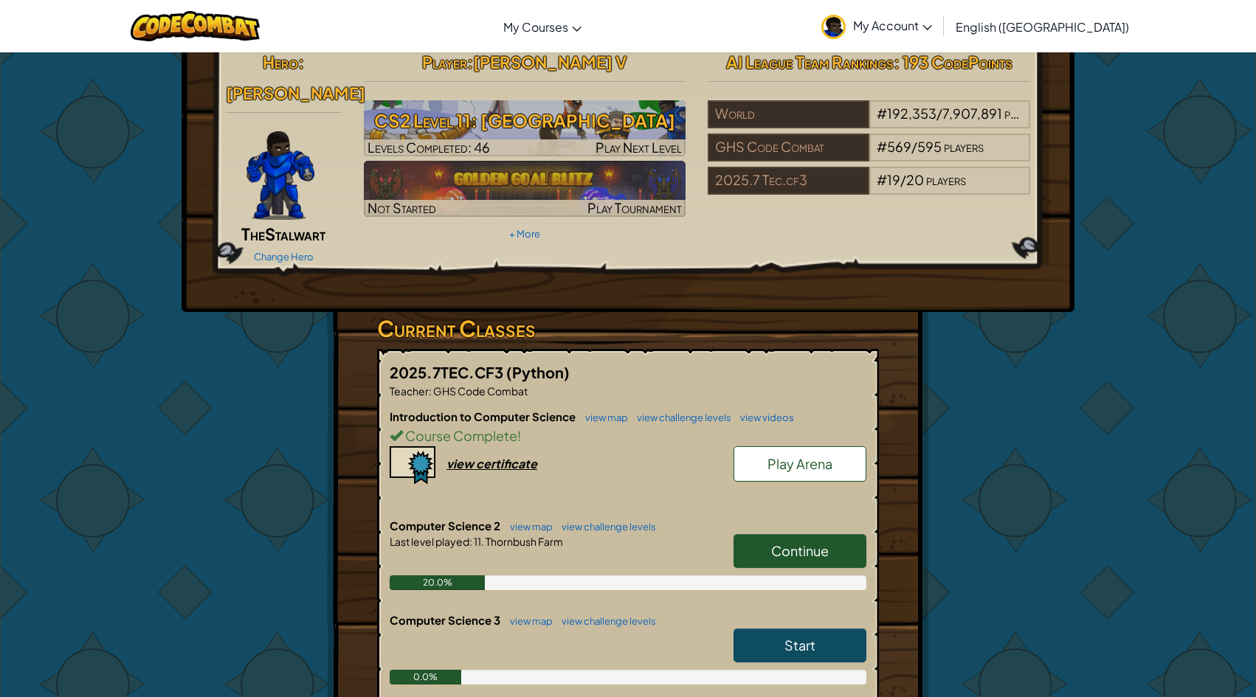
scroll to position [28, 0]
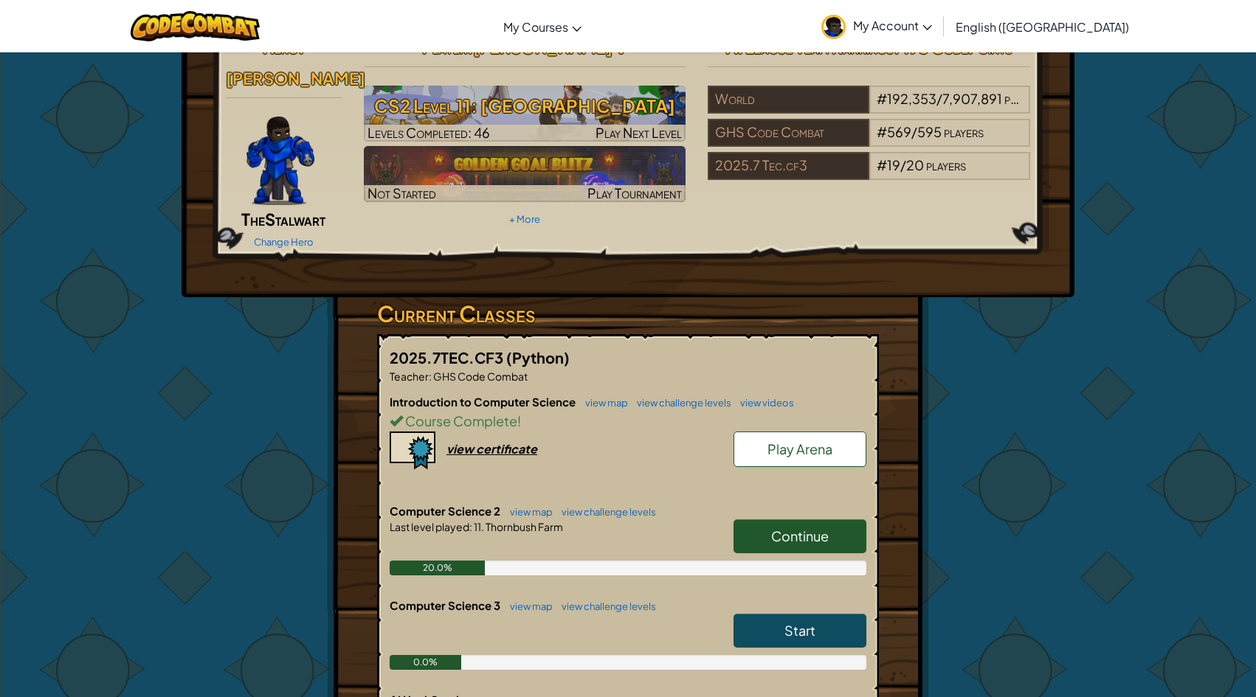
click at [776, 520] on link "Continue" at bounding box center [800, 537] width 133 height 34
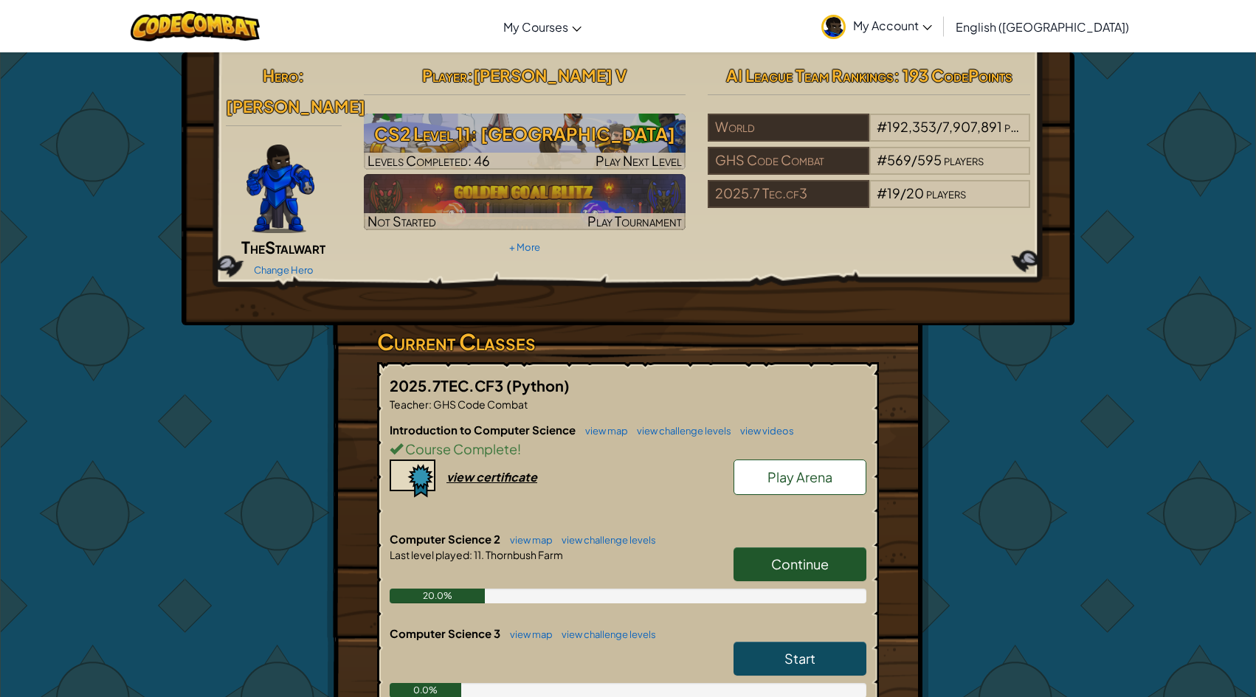
select select "en-[GEOGRAPHIC_DATA]"
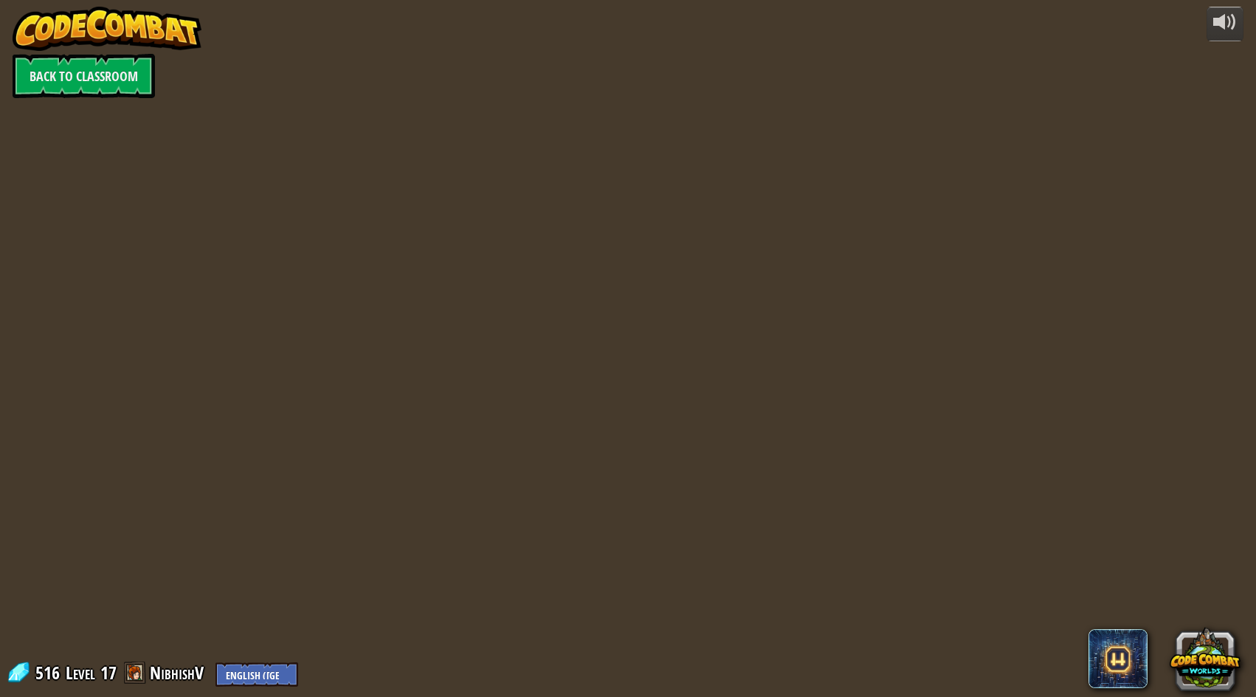
select select "en-[GEOGRAPHIC_DATA]"
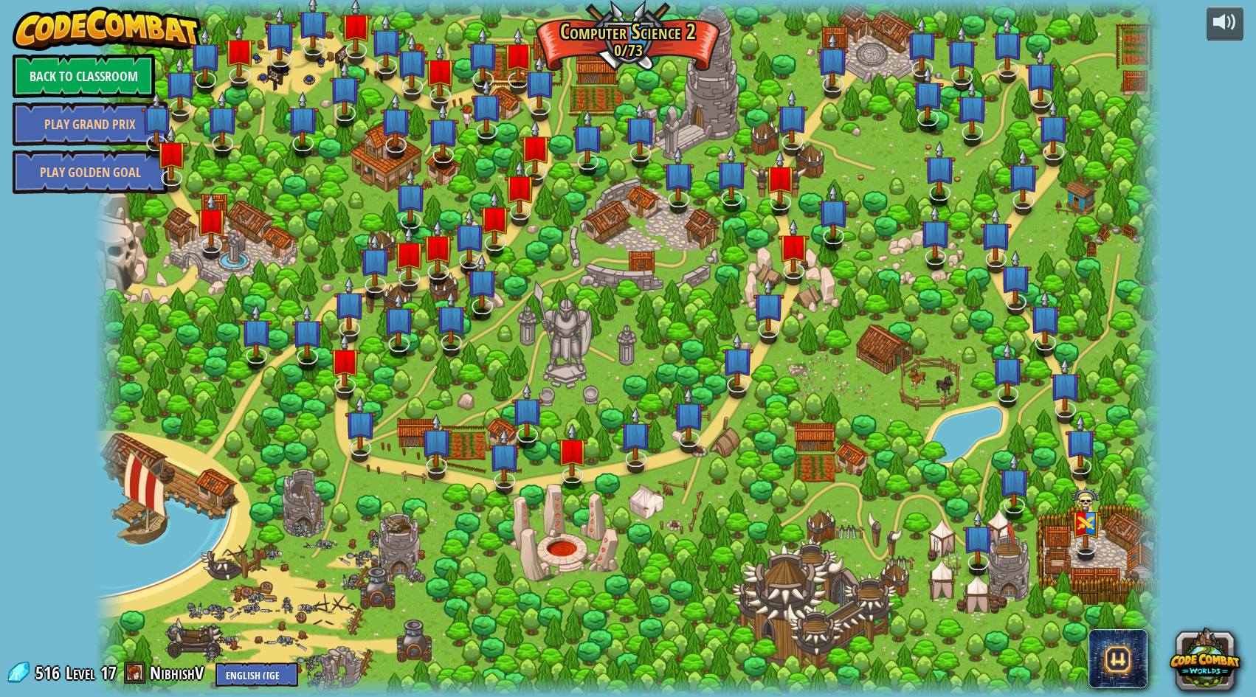
select select "en-[GEOGRAPHIC_DATA]"
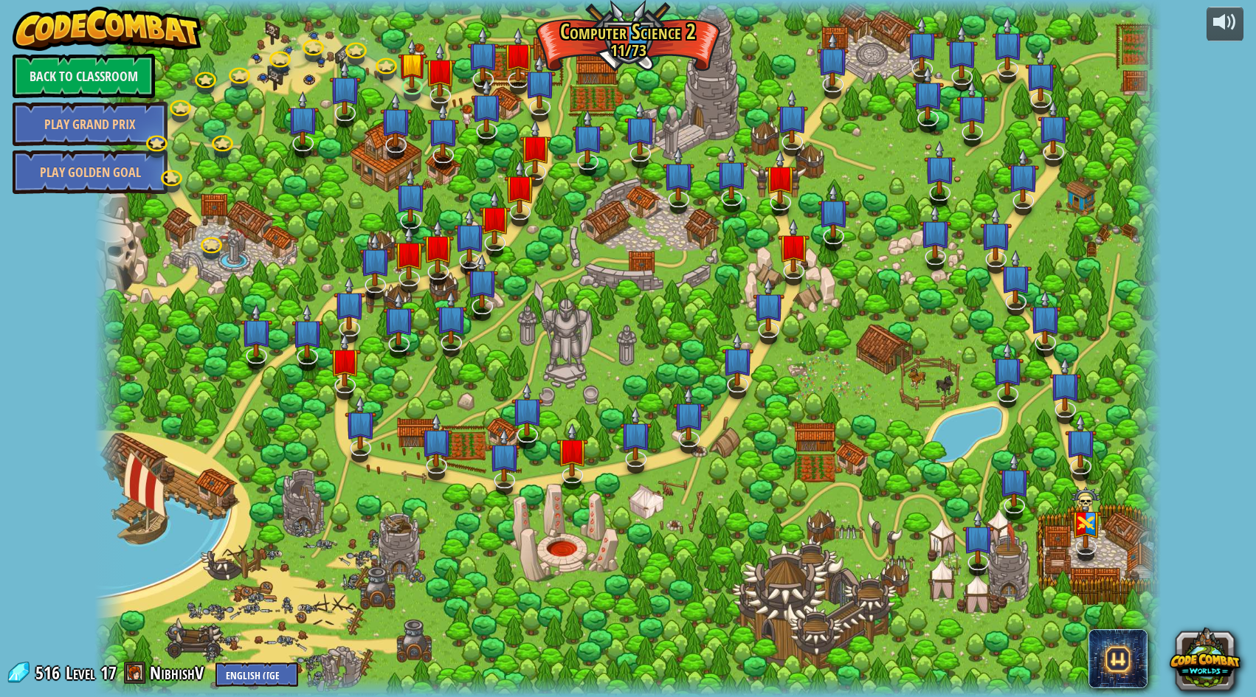
select select "en-[GEOGRAPHIC_DATA]"
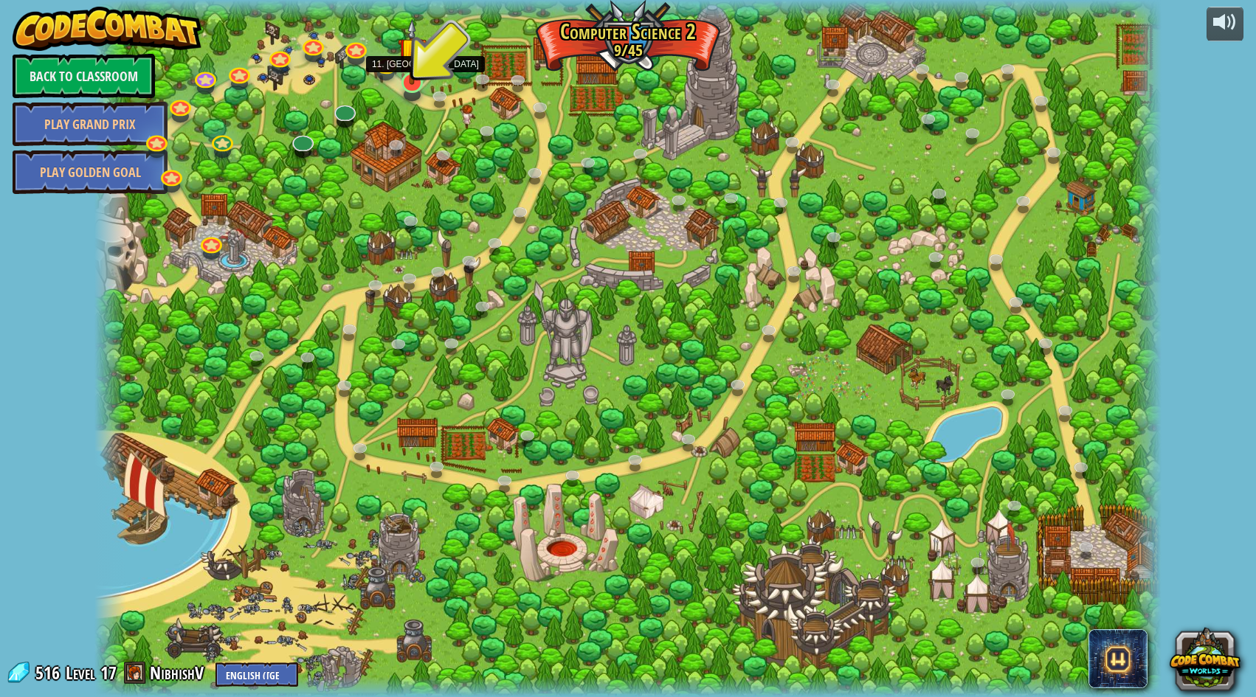
click at [413, 83] on img at bounding box center [412, 51] width 29 height 66
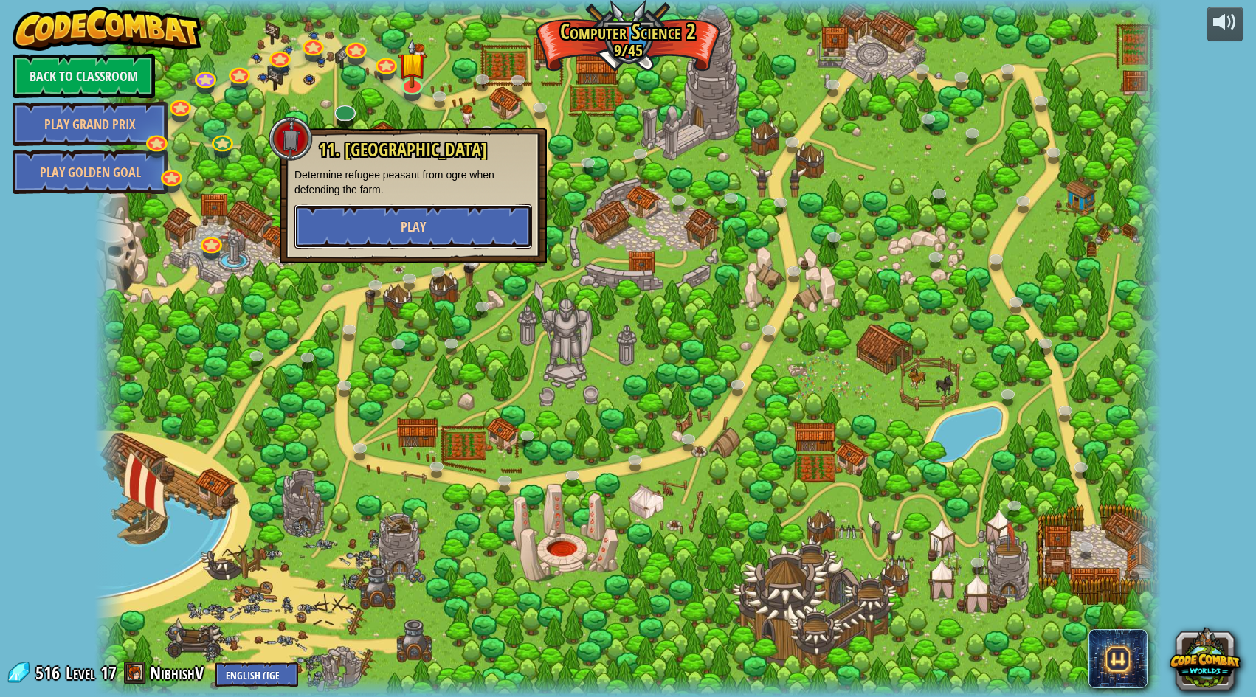
click at [399, 234] on button "Play" at bounding box center [413, 226] width 238 height 44
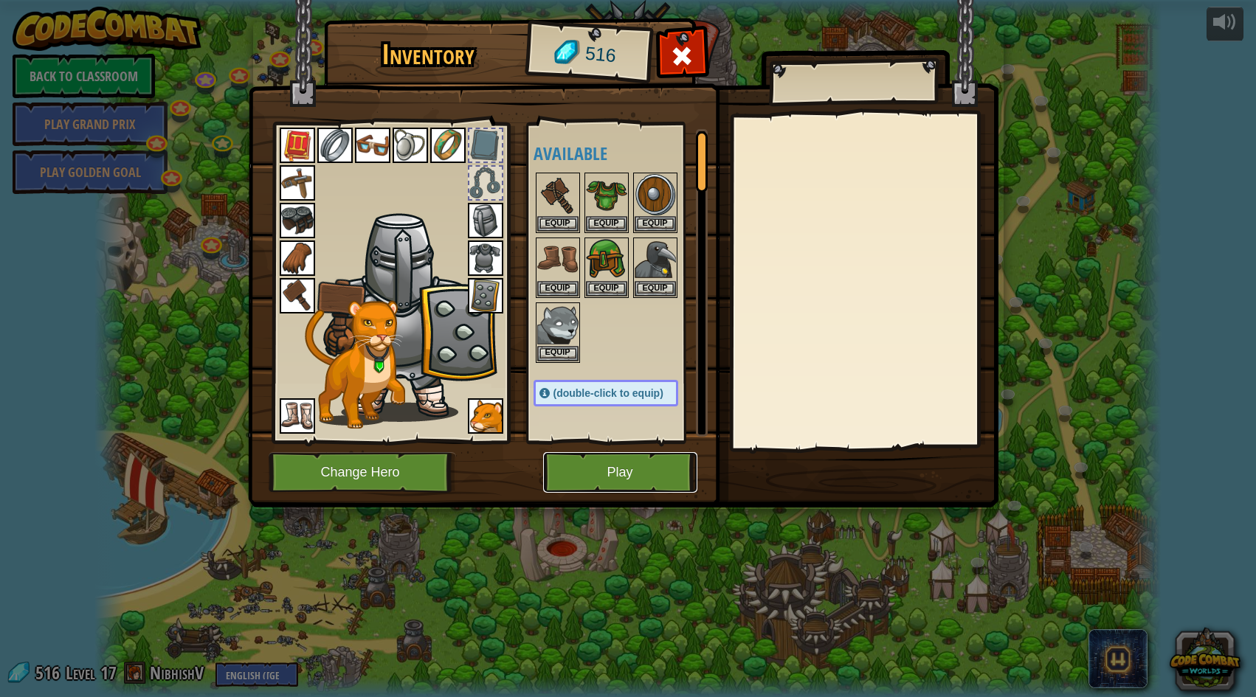
click at [607, 477] on button "Play" at bounding box center [620, 472] width 154 height 41
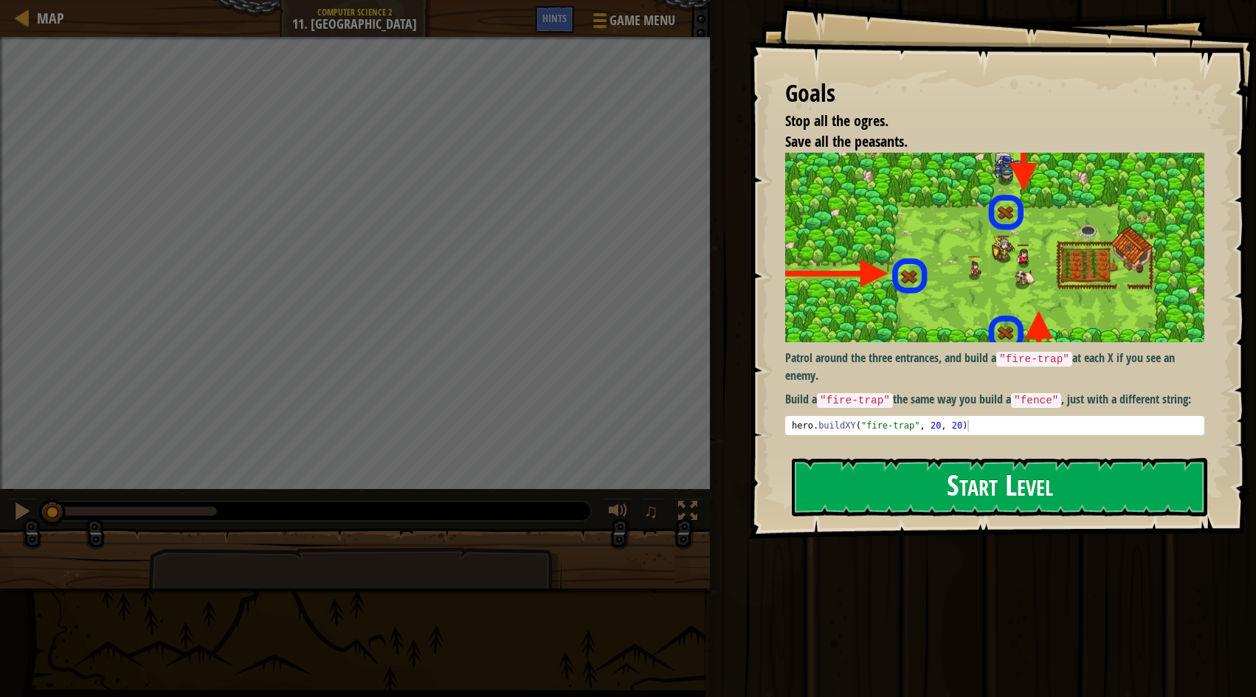
click at [920, 503] on button "Start Level" at bounding box center [1000, 487] width 416 height 58
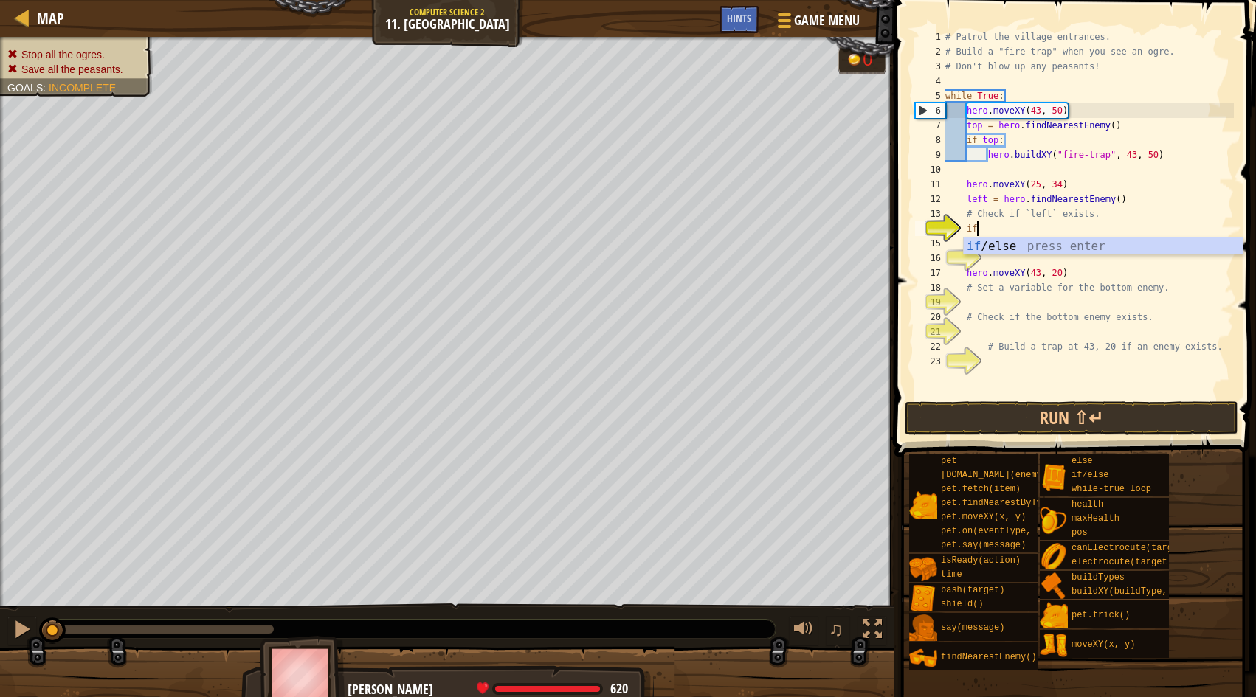
scroll to position [7, 1]
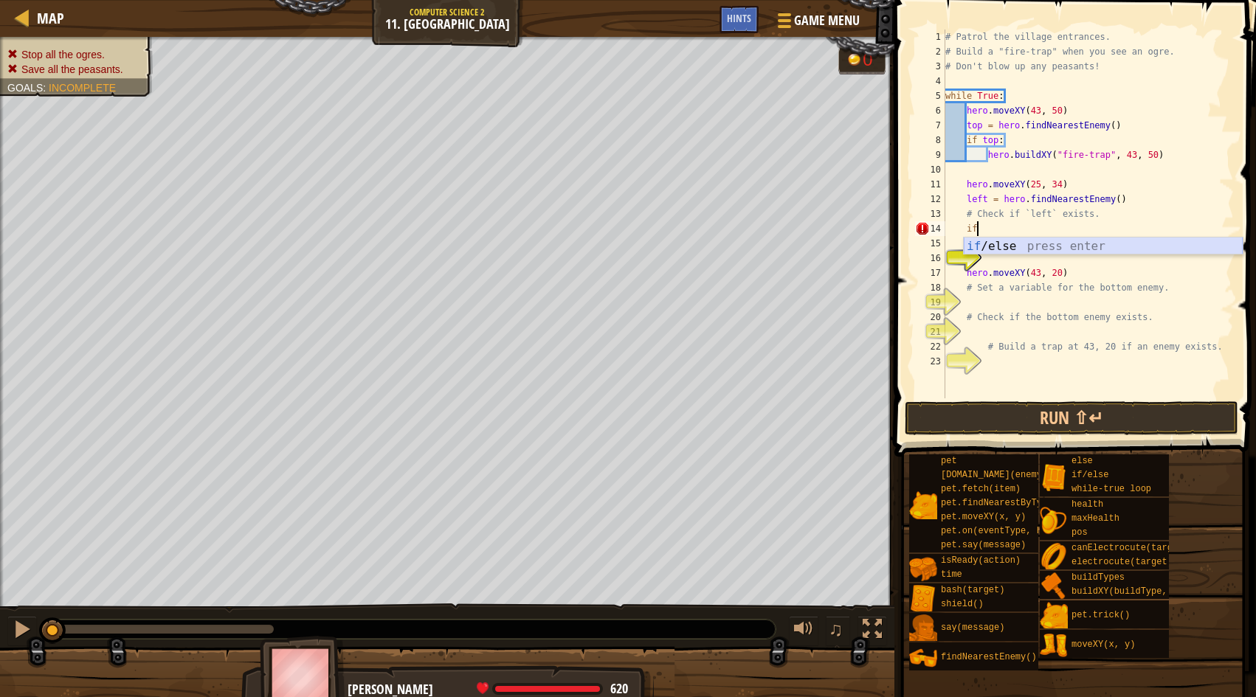
click at [1024, 239] on div "if /else press enter" at bounding box center [1103, 264] width 279 height 53
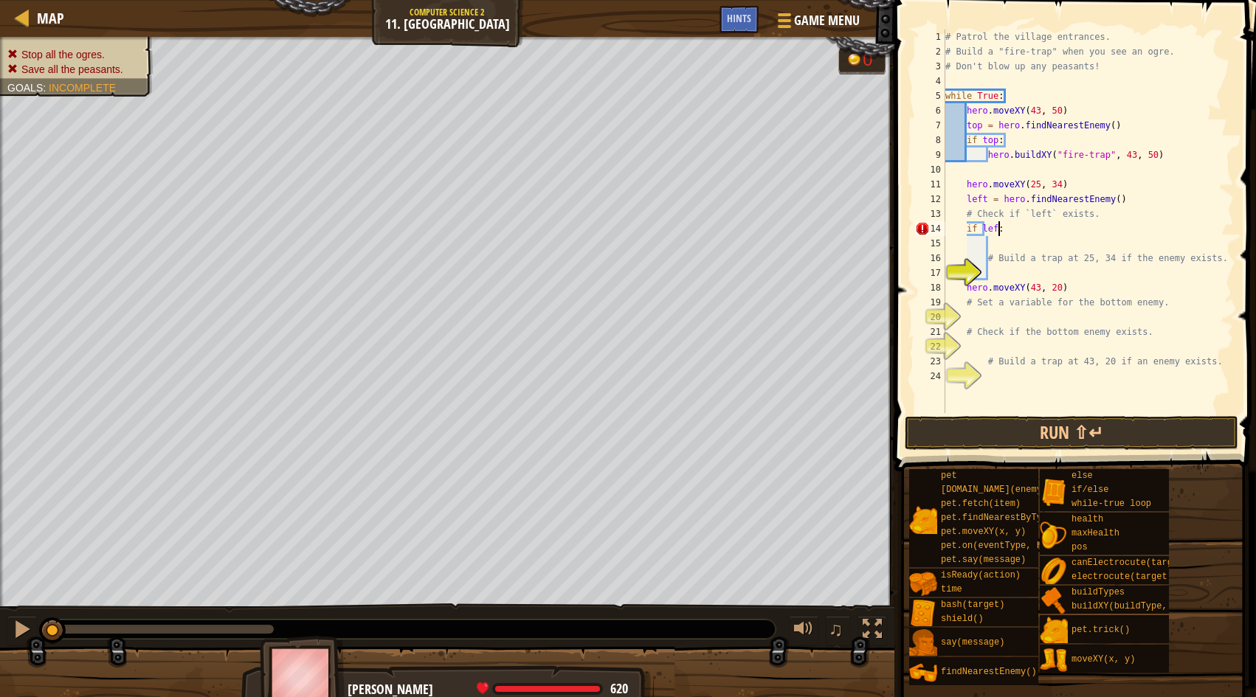
type textarea "if left:"
click at [1025, 266] on div "# Patrol the village entrances. # Build a "fire-trap" when you see an ogre. # D…" at bounding box center [1088, 236] width 292 height 413
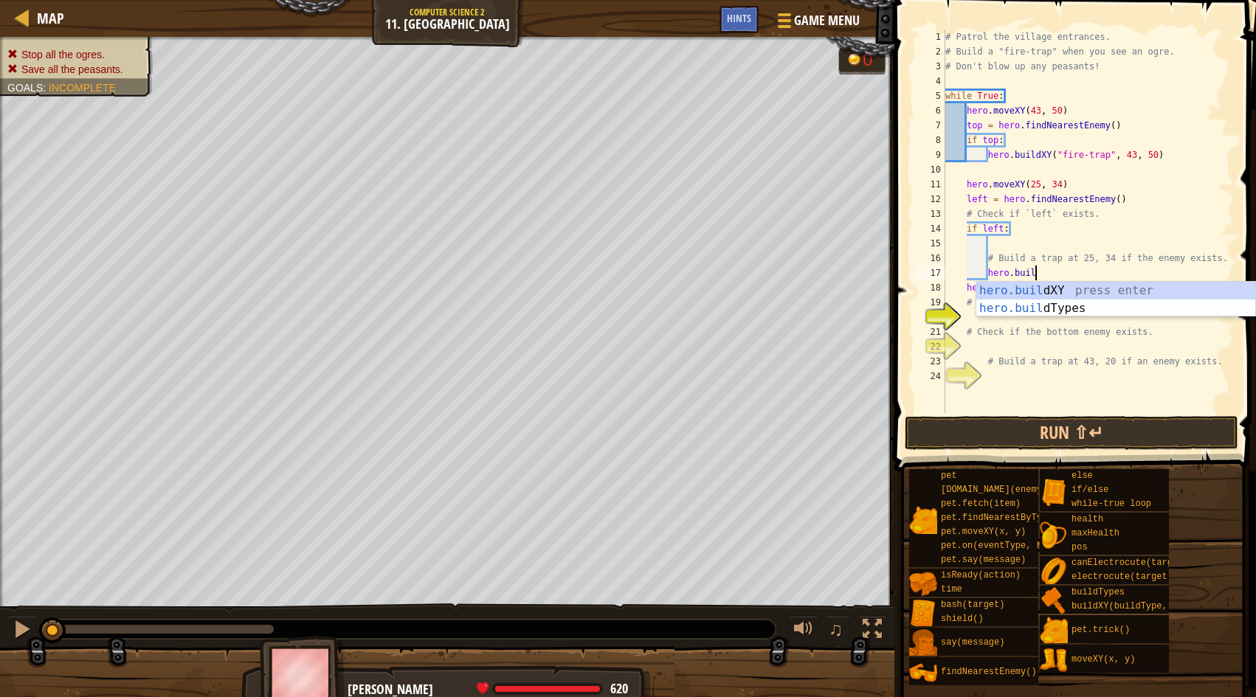
scroll to position [7, 7]
click at [1086, 286] on div "[DOMAIN_NAME] XY press enter [DOMAIN_NAME] Types press enter" at bounding box center [1115, 317] width 279 height 71
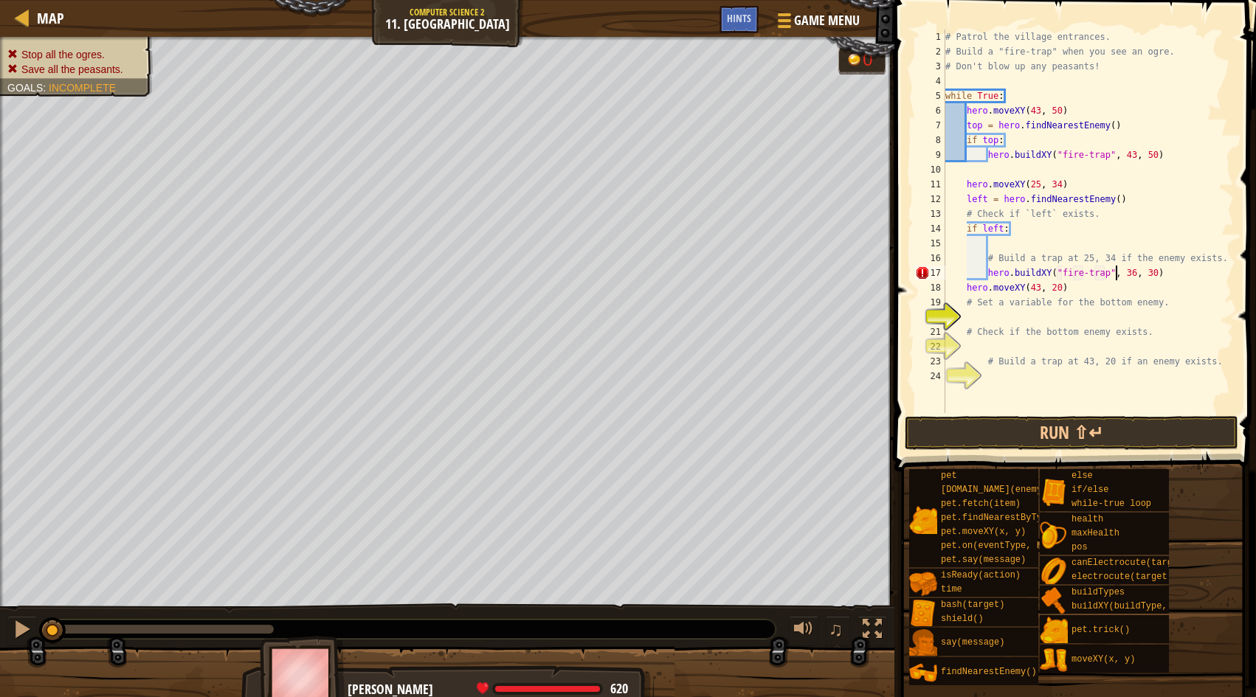
scroll to position [7, 14]
click at [1137, 274] on div "# Patrol the village entrances. # Build a "fire-trap" when you see an ogre. # D…" at bounding box center [1088, 236] width 292 height 413
click at [1158, 275] on div "# Patrol the village entrances. # Build a "fire-trap" when you see an ogre. # D…" at bounding box center [1088, 236] width 292 height 413
type textarea "hero.buildXY("fire-trap", 25, 34)"
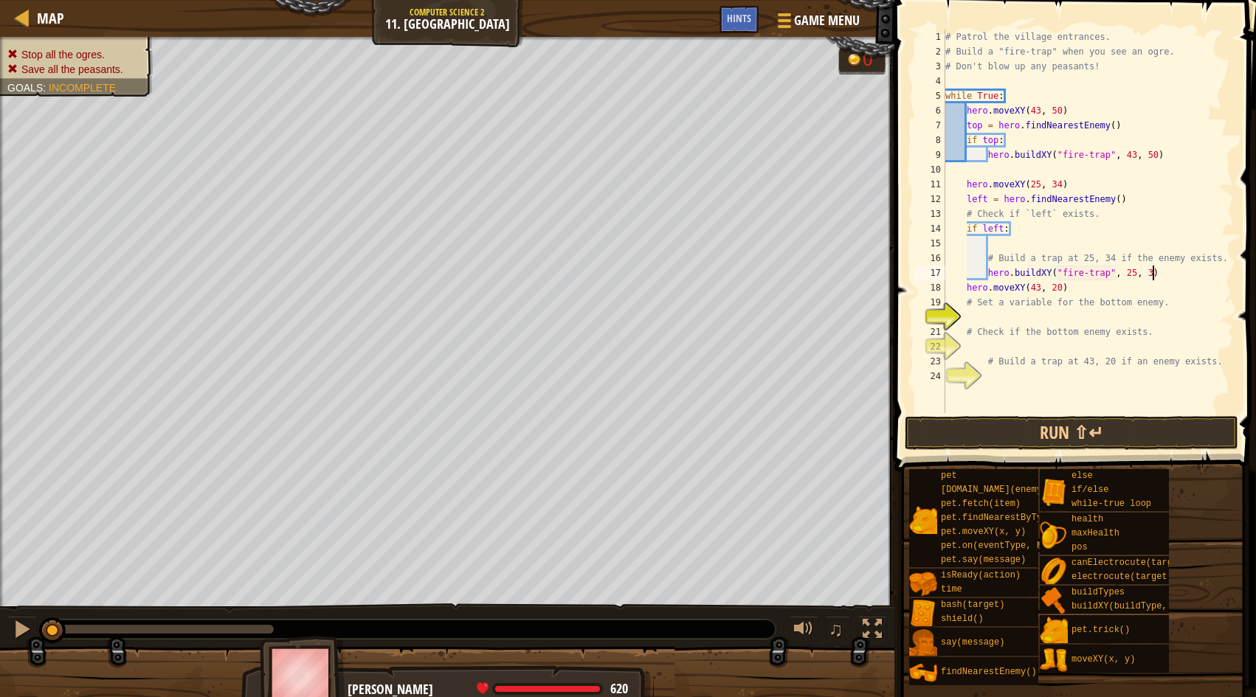
scroll to position [7, 17]
click at [1080, 316] on div "# Patrol the village entrances. # Build a "fire-trap" when you see an ogre. # D…" at bounding box center [1088, 236] width 292 height 413
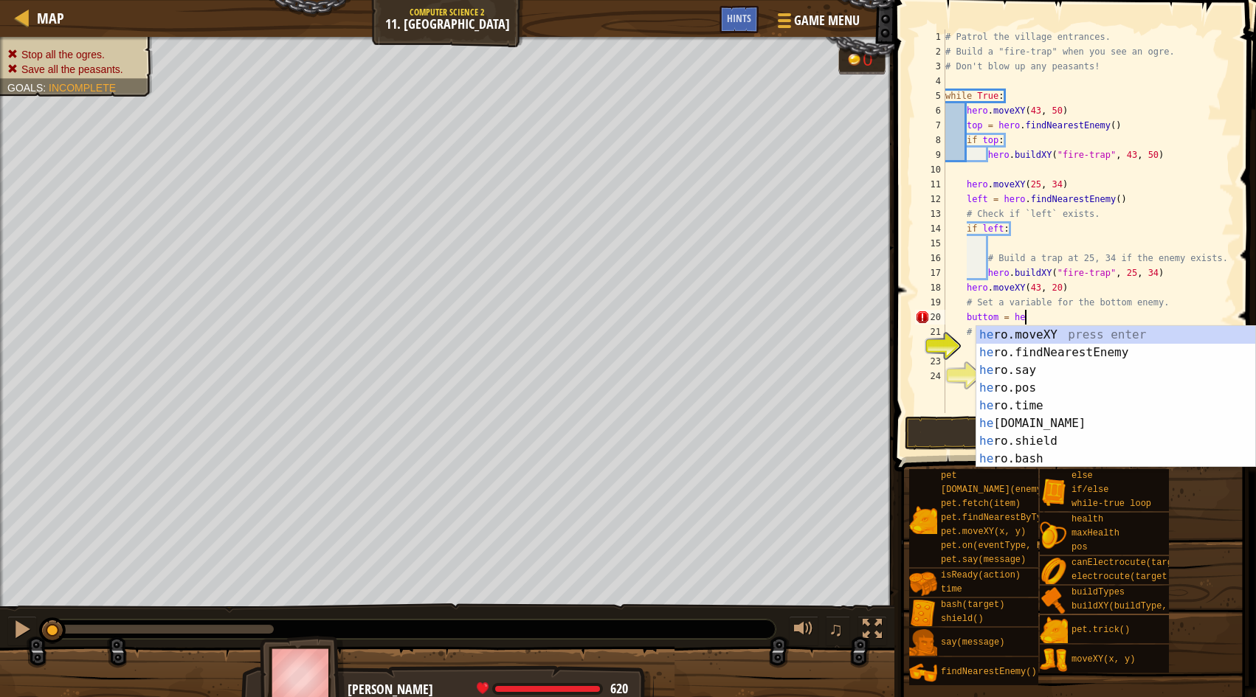
type textarea "buttom = her"
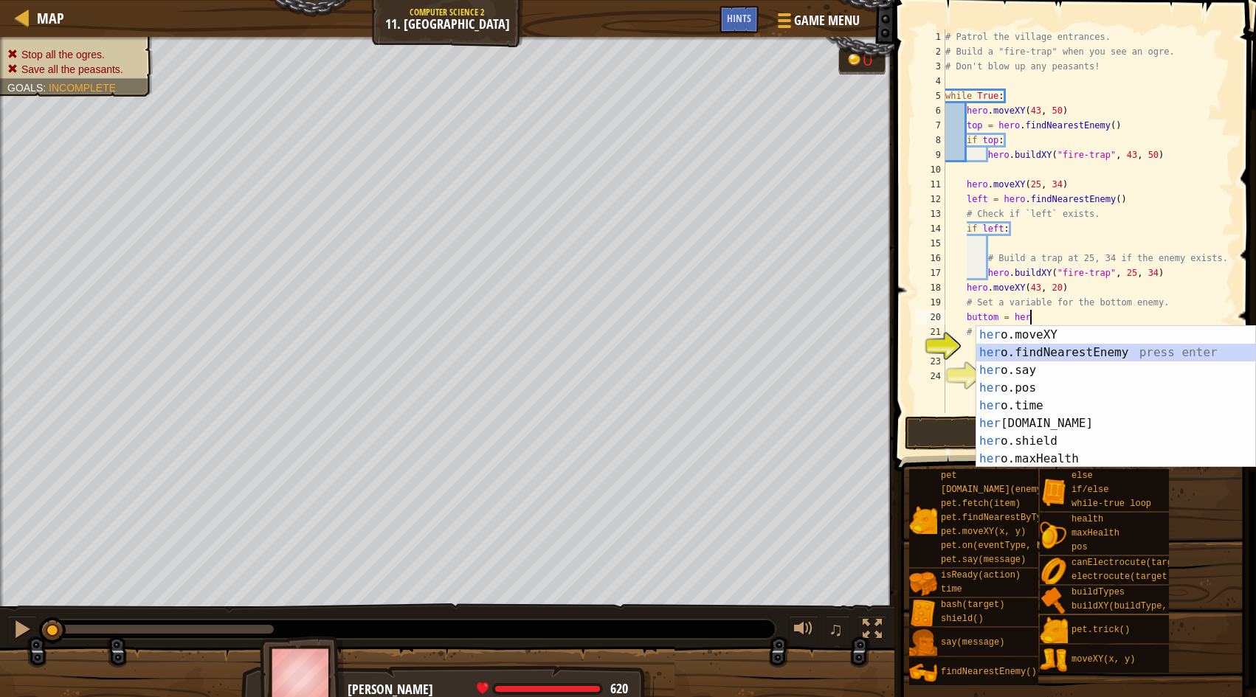
click at [1037, 356] on div "her o.moveXY press enter her o.findNearestEnemy press enter her o.say press ent…" at bounding box center [1115, 414] width 279 height 177
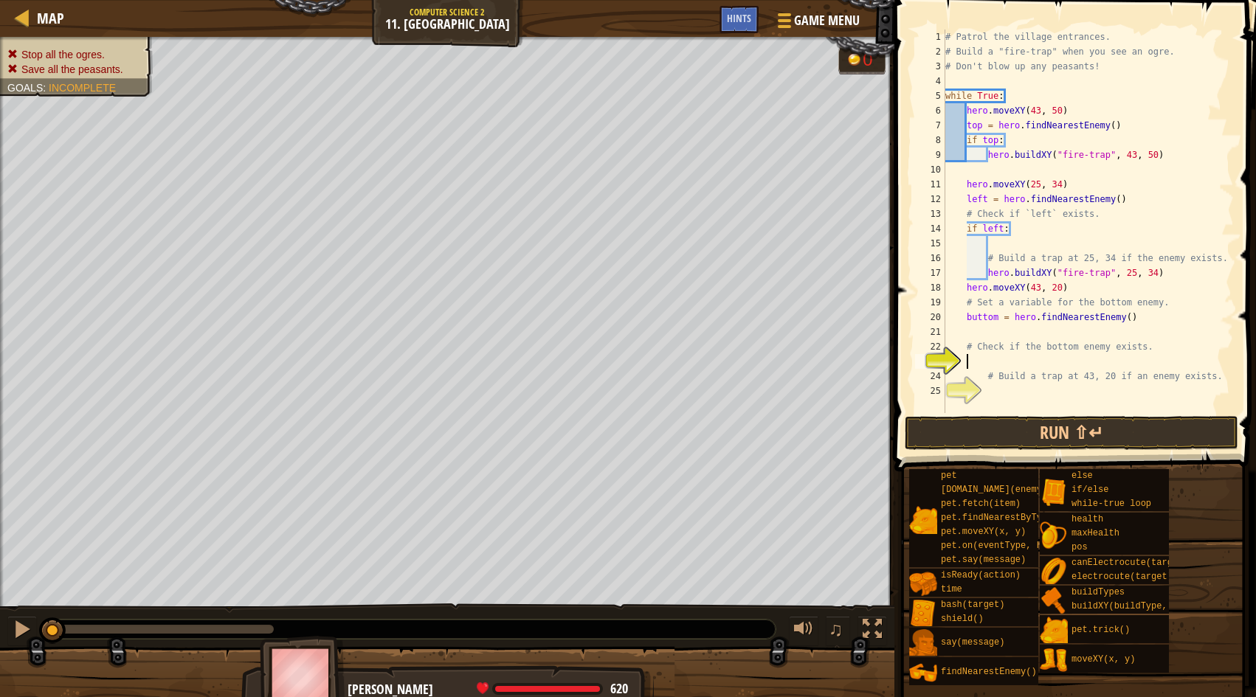
click at [1023, 360] on div "# Patrol the village entrances. # Build a "fire-trap" when you see an ogre. # D…" at bounding box center [1088, 236] width 292 height 413
click at [1046, 378] on div "if /else press enter" at bounding box center [1103, 396] width 279 height 53
type textarea "if buttom:"
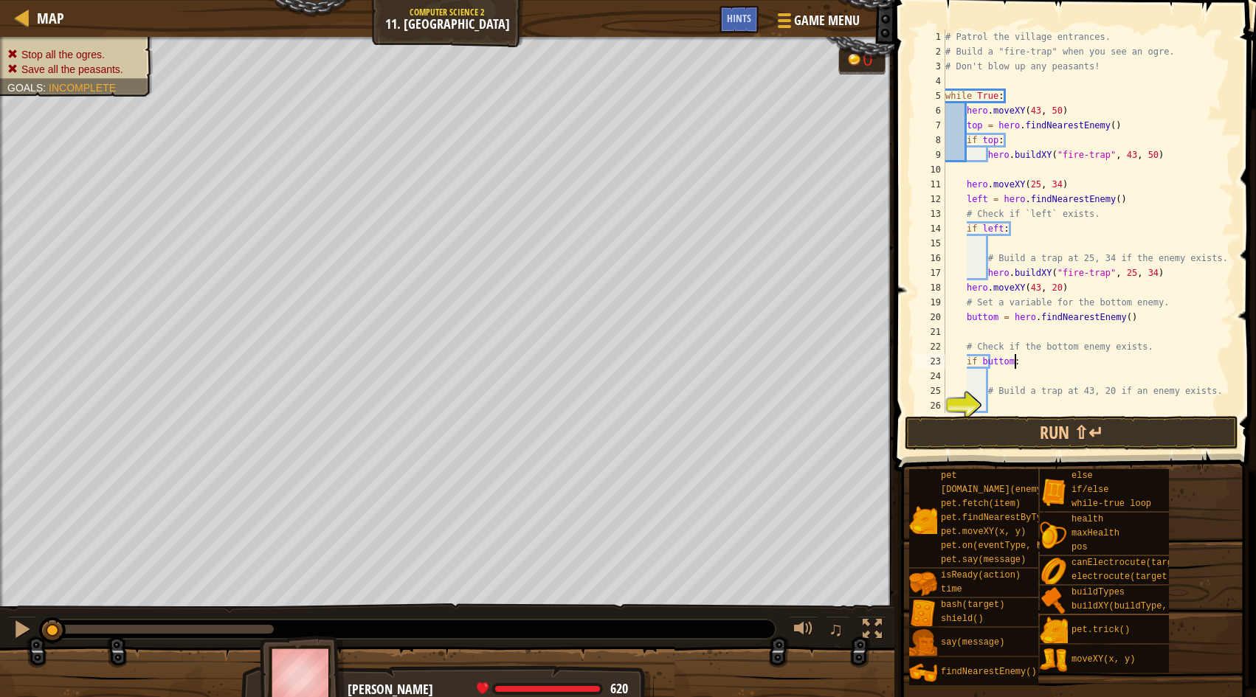
click at [997, 403] on div "# Patrol the village entrances. # Build a "fire-trap" when you see an ogre. # D…" at bounding box center [1088, 236] width 292 height 413
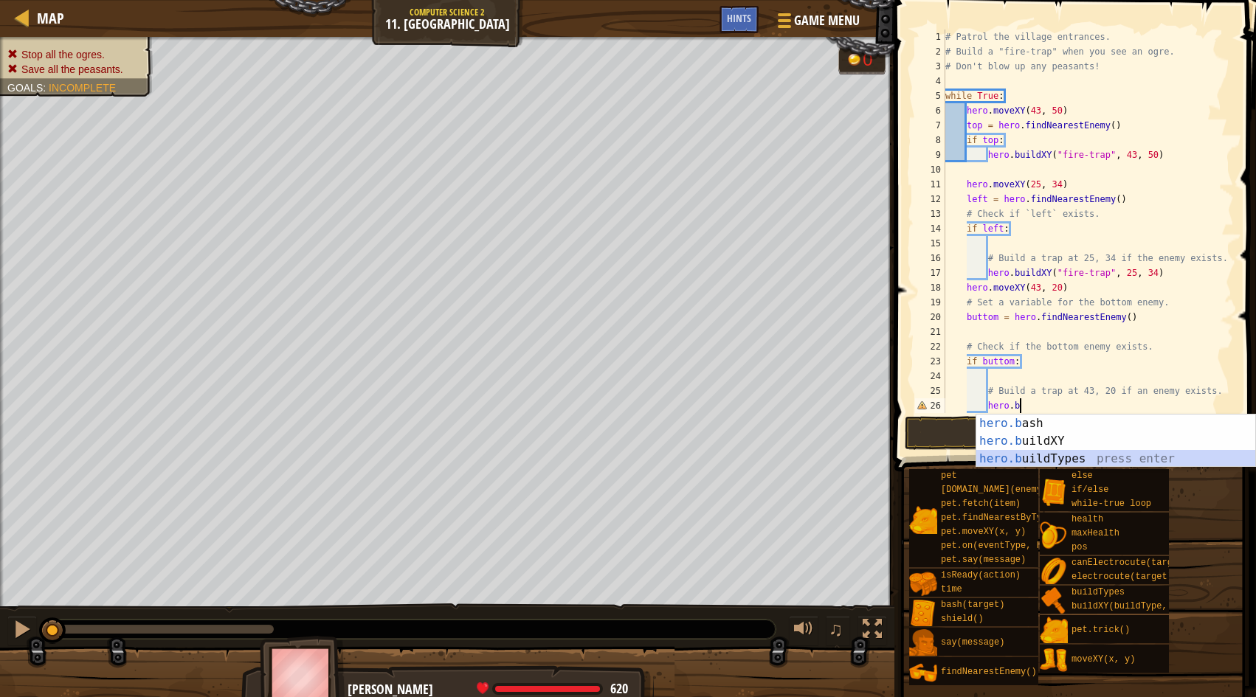
click at [1020, 462] on div "hero.b ash press enter hero.b uildXY press enter hero.b uildTypes press enter" at bounding box center [1115, 459] width 279 height 89
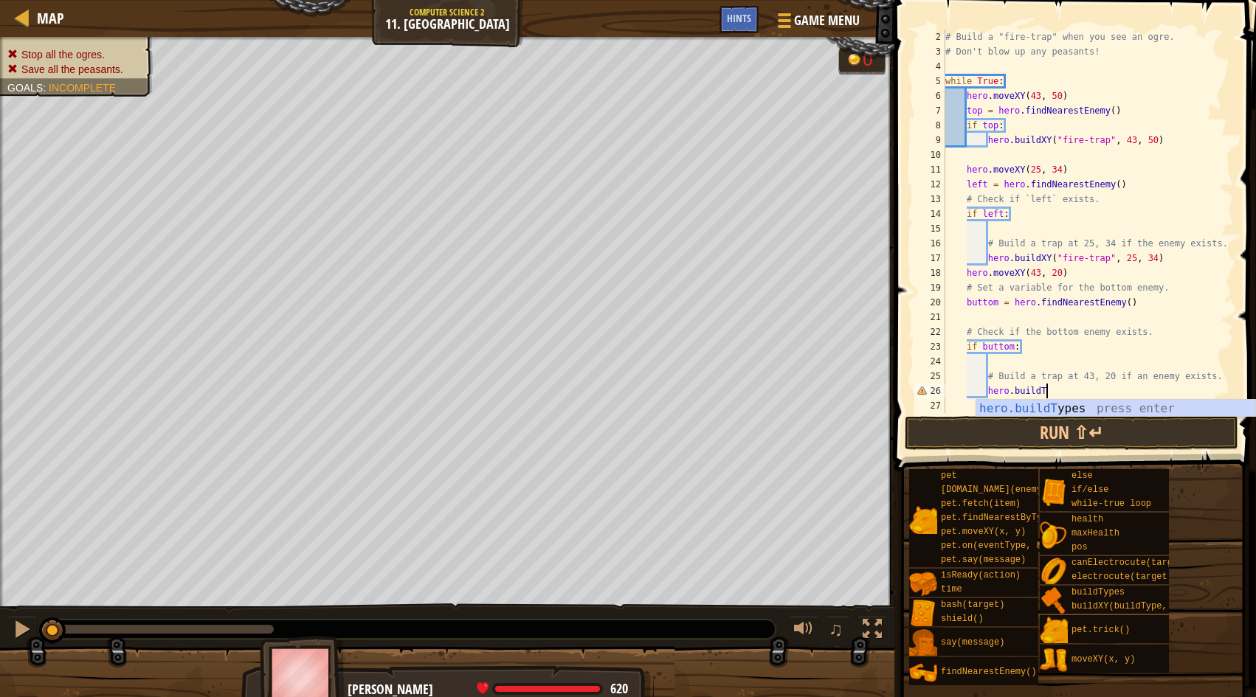
scroll to position [7, 7]
click at [1024, 412] on div "[DOMAIN_NAME] XY press enter [DOMAIN_NAME] Types press enter" at bounding box center [1115, 435] width 279 height 71
type textarea "hero.buildXY("fire-trap", 43, 20)"
click at [1088, 437] on button "Run ⇧↵" at bounding box center [1072, 433] width 334 height 34
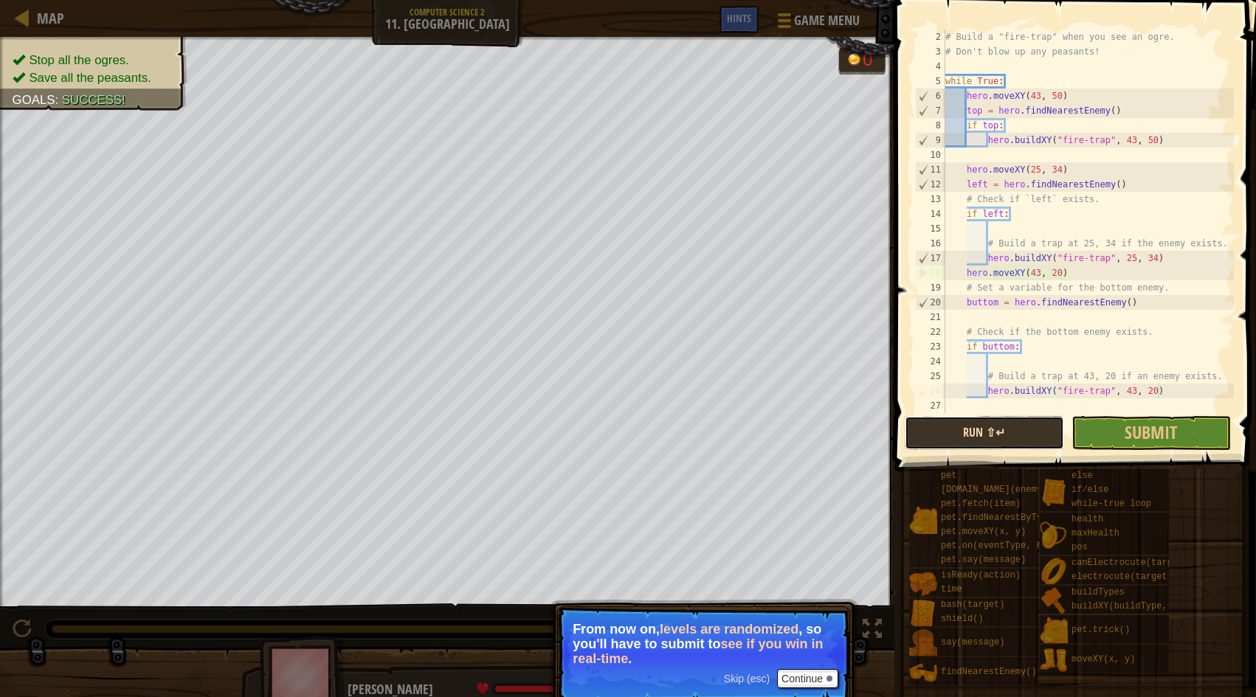
click at [980, 435] on button "Run ⇧↵" at bounding box center [984, 433] width 159 height 34
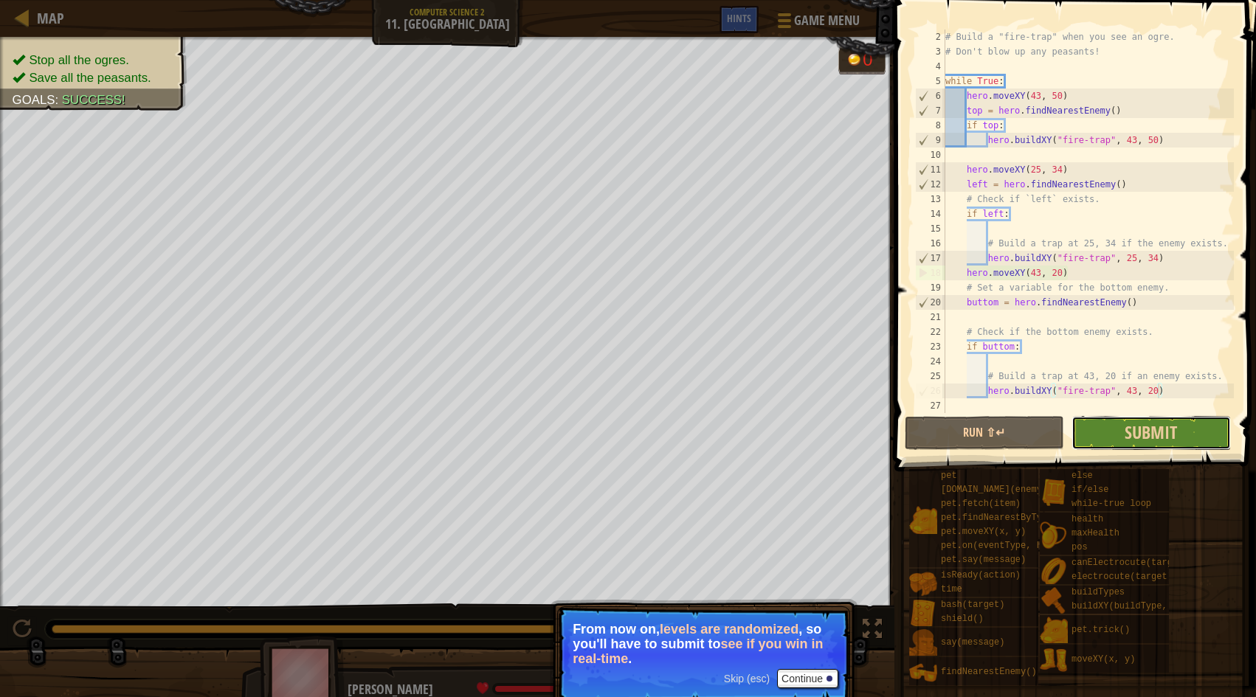
click at [1109, 427] on button "Submit" at bounding box center [1151, 433] width 159 height 34
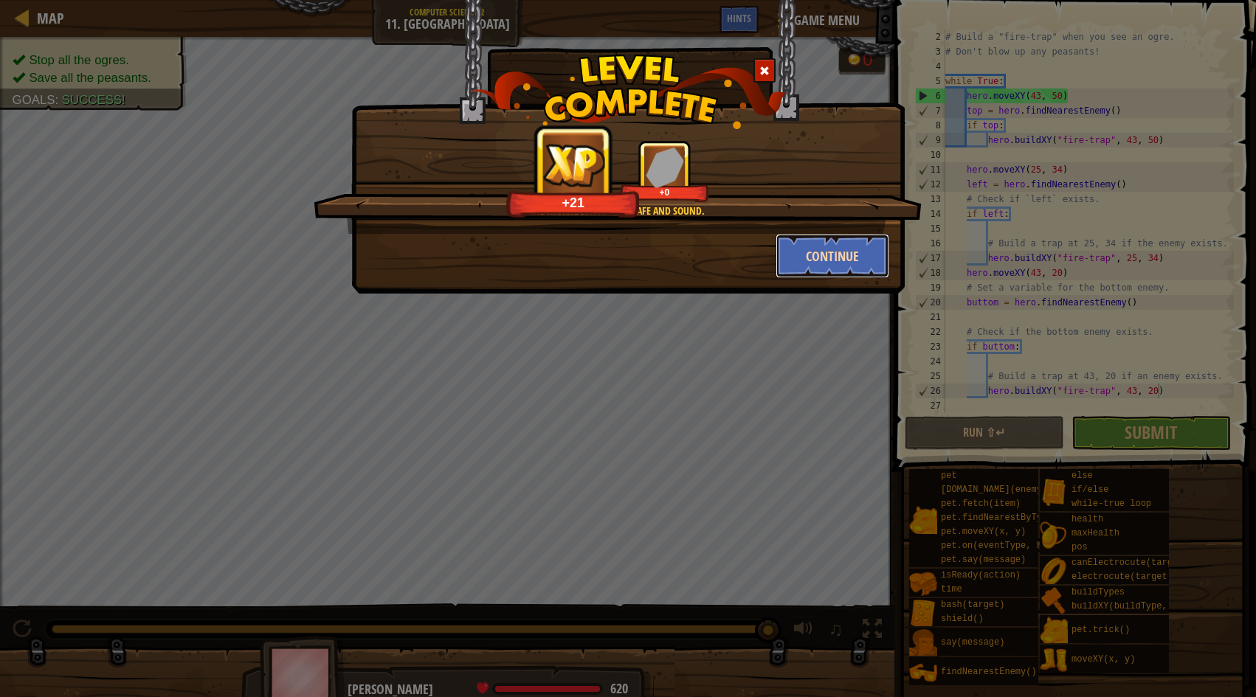
click at [880, 272] on button "Continue" at bounding box center [833, 256] width 114 height 44
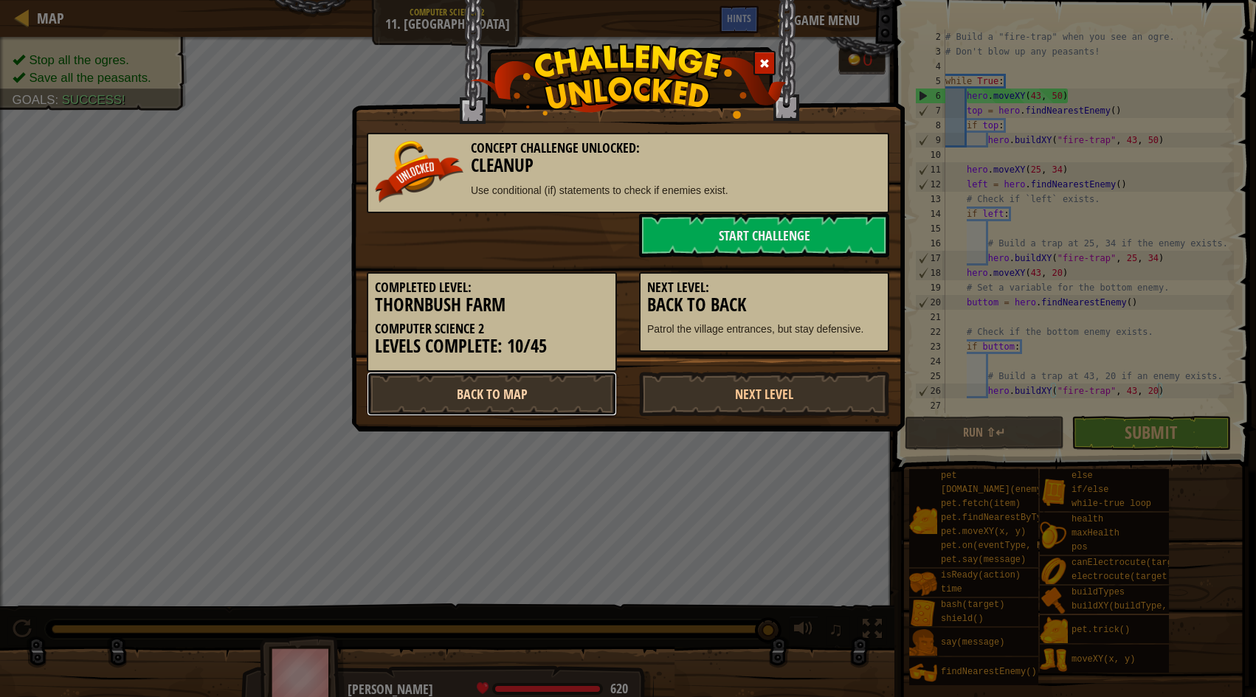
click at [576, 393] on link "Back to Map" at bounding box center [492, 394] width 250 height 44
select select "en-[GEOGRAPHIC_DATA]"
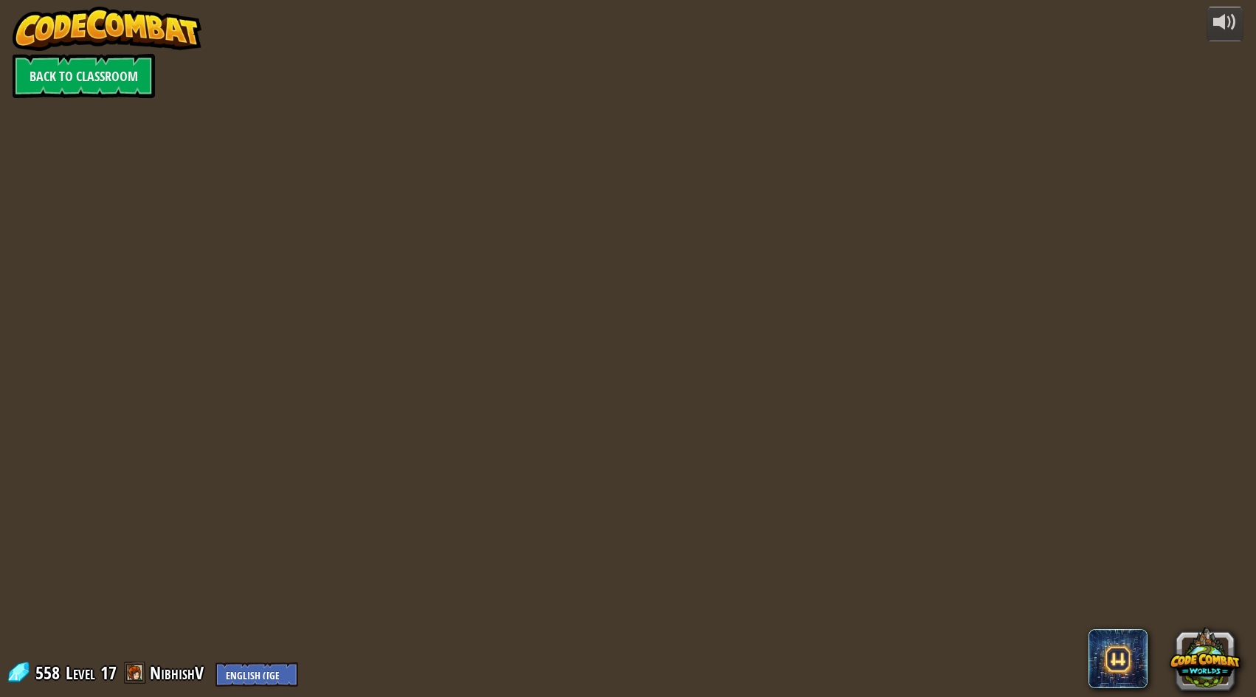
select select "en-[GEOGRAPHIC_DATA]"
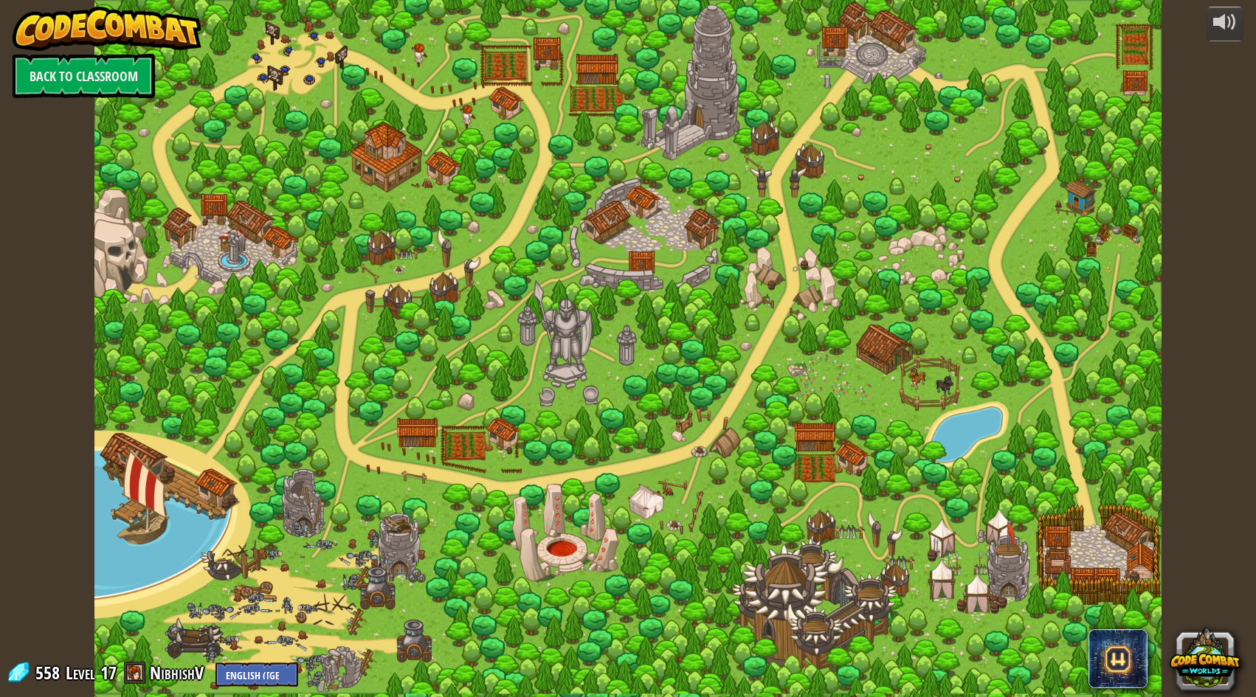
select select "en-[GEOGRAPHIC_DATA]"
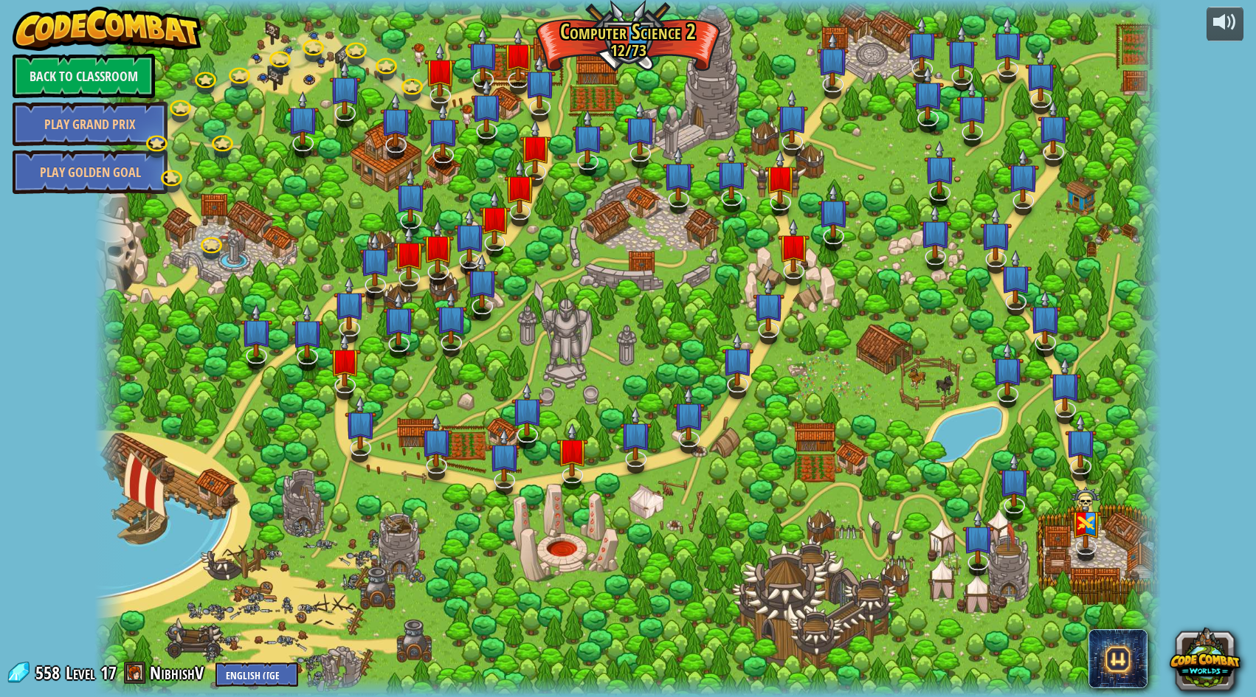
select select "en-[GEOGRAPHIC_DATA]"
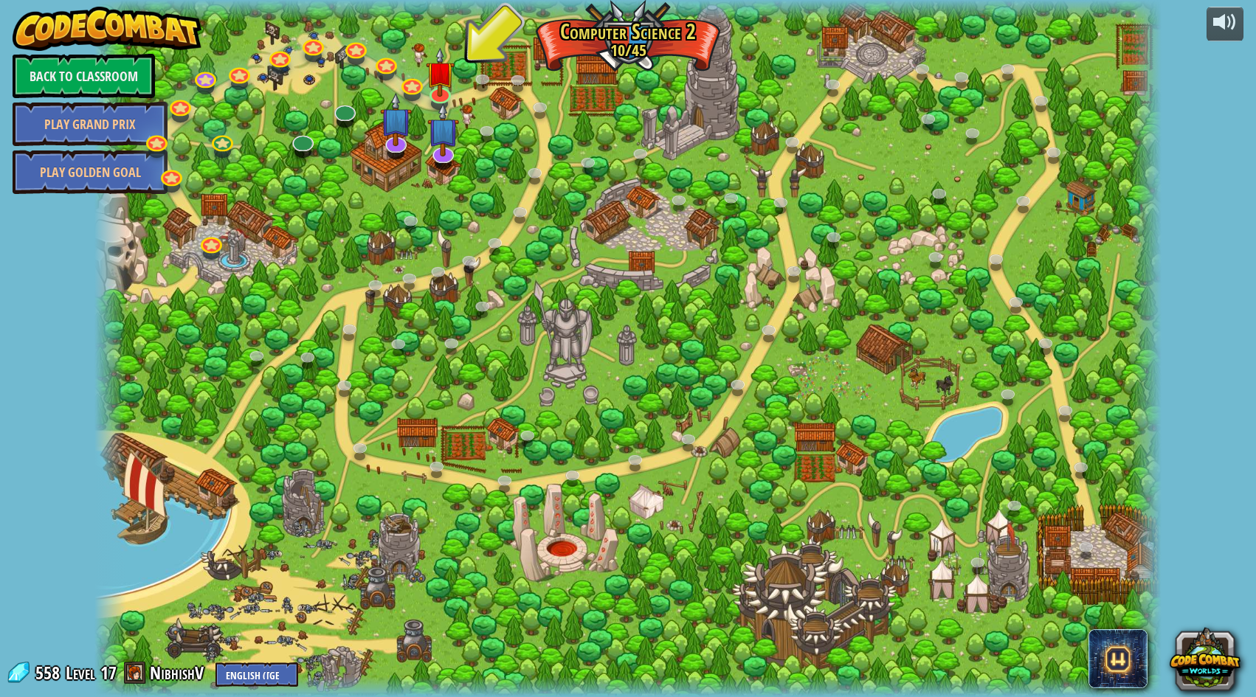
click at [1199, 546] on div "powered by Back to Classroom Play Grand Prix Play Golden Goal 8. Picnic Buster …" at bounding box center [628, 348] width 1256 height 697
